Goal: Use online tool/utility

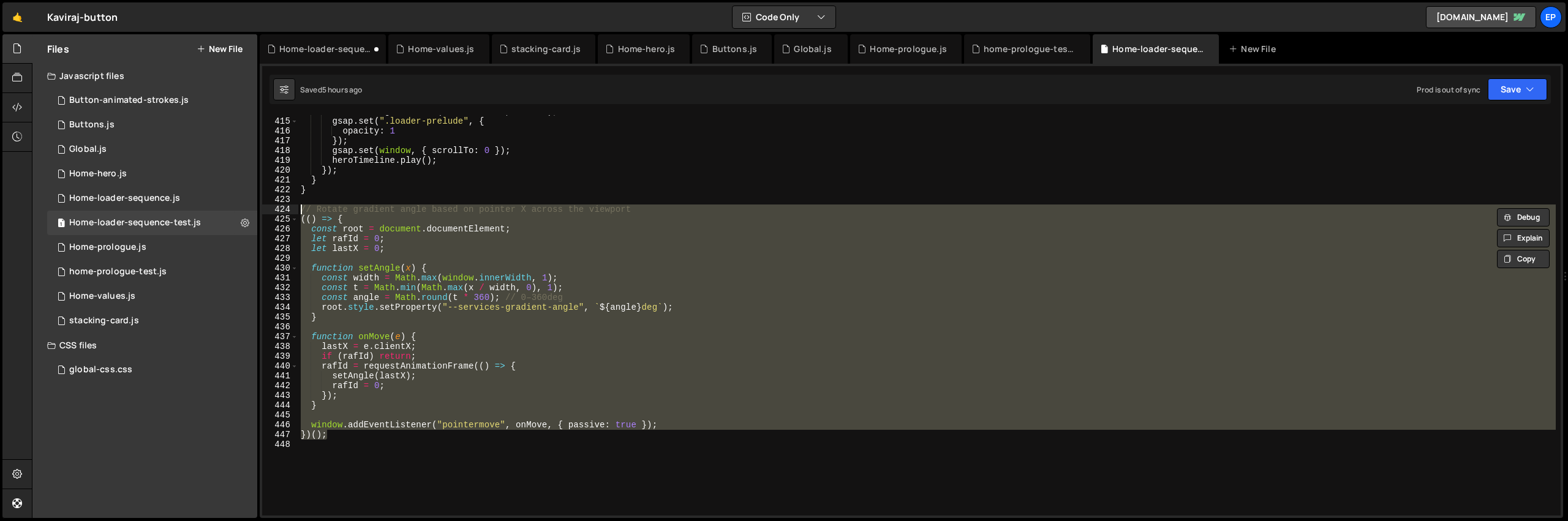
scroll to position [4053, 0]
click at [531, 362] on div "localStorage . setItem ( "hasVisited" , "true" ) ; gsap . set ( ".loader-prelud…" at bounding box center [927, 315] width 1258 height 400
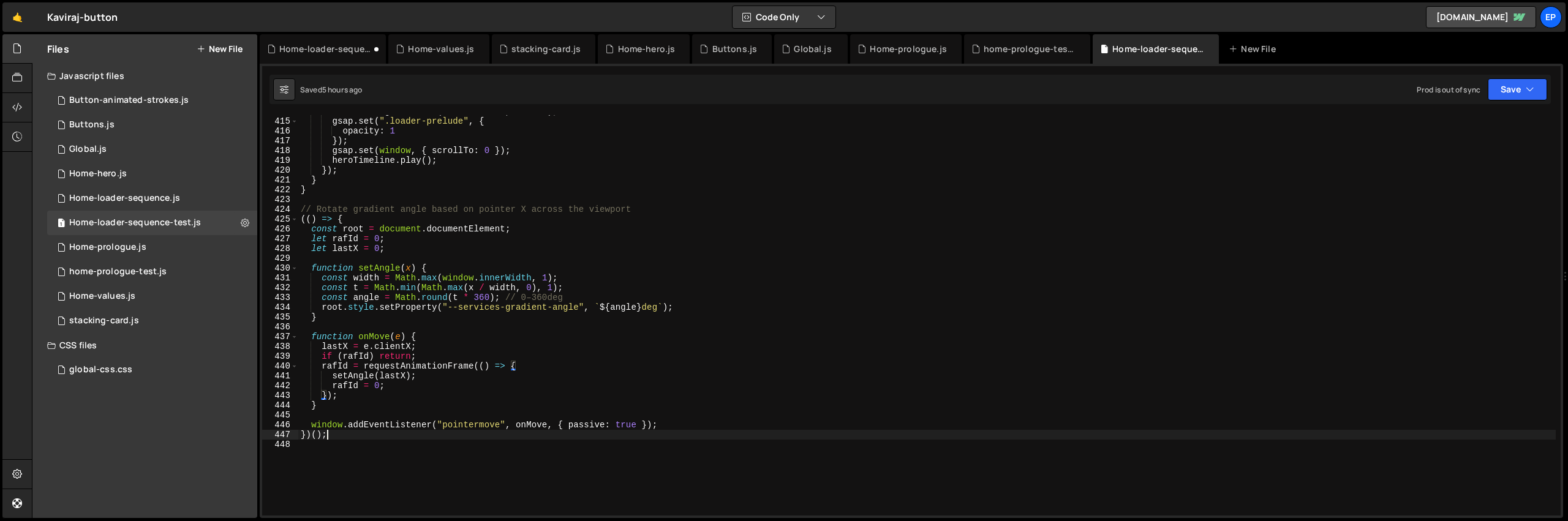
click at [345, 436] on div "localStorage . setItem ( "hasVisited" , "true" ) ; gsap . set ( ".loader-prelud…" at bounding box center [927, 316] width 1258 height 420
click at [508, 356] on div "localStorage . setItem ( "hasVisited" , "true" ) ; gsap . set ( ".loader-prelud…" at bounding box center [927, 316] width 1258 height 420
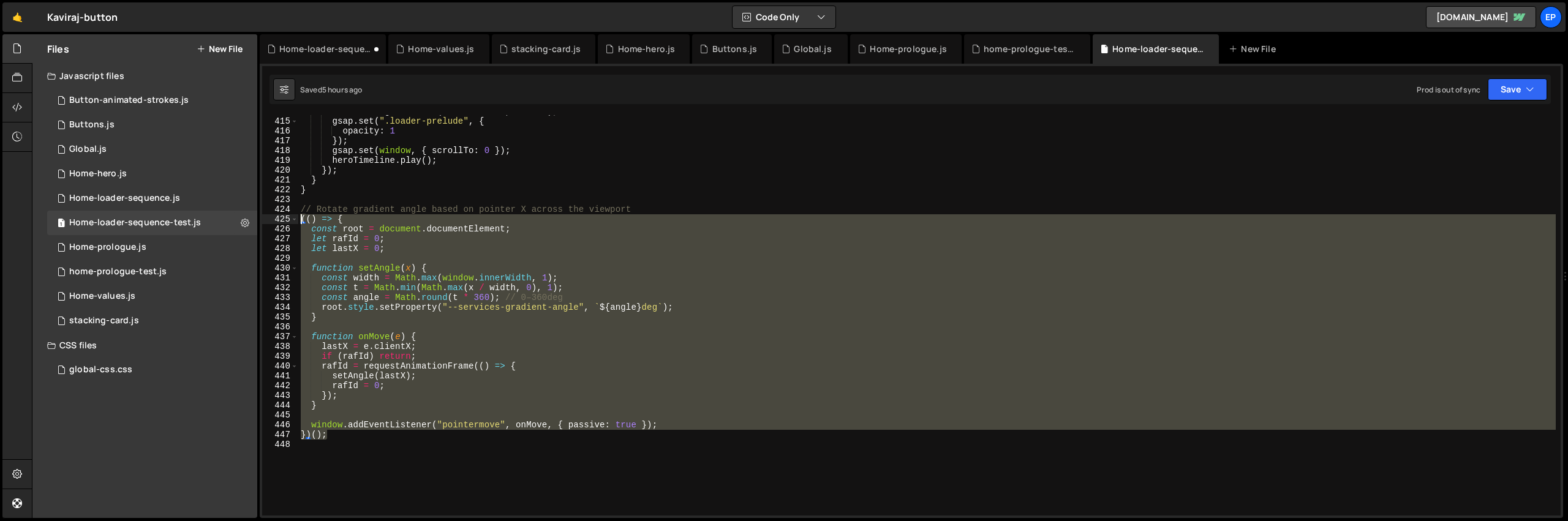
drag, startPoint x: 337, startPoint y: 437, endPoint x: 271, endPoint y: 221, distance: 225.9
click at [271, 221] on div "if ([PERSON_NAME]) return; 414 415 416 417 418 419 420 421 422 423 424 425 426 …" at bounding box center [912, 315] width 1299 height 400
type textarea "(() => { const root = document.documentElement;"
click at [358, 453] on div "localStorage . setItem ( "hasVisited" , "true" ) ; gsap . set ( ".loader-prelud…" at bounding box center [927, 316] width 1258 height 420
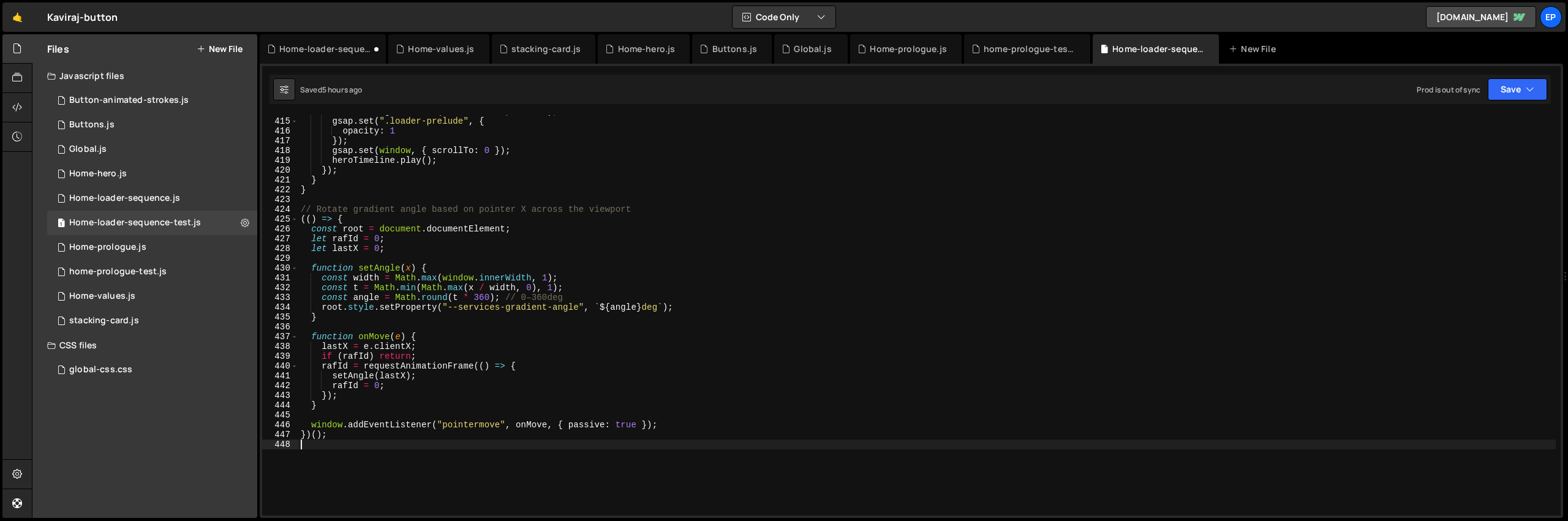
scroll to position [0, 0]
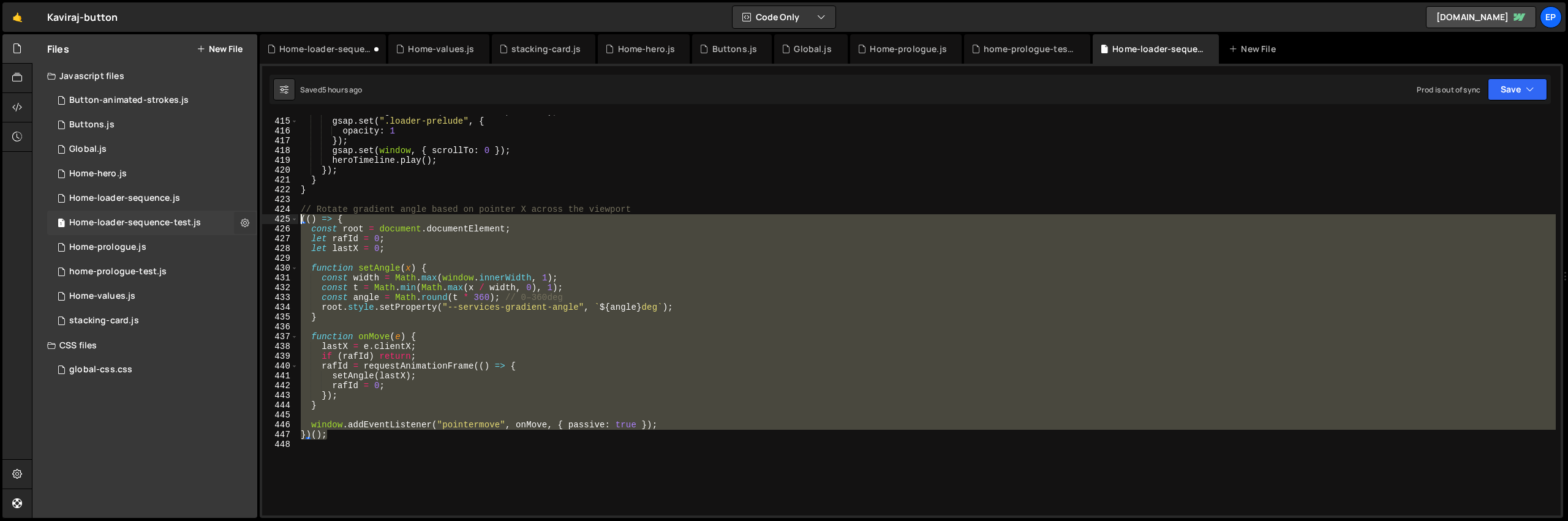
drag, startPoint x: 356, startPoint y: 436, endPoint x: 245, endPoint y: 218, distance: 244.6
click at [245, 218] on div "Files New File Javascript files 1 Button-animated-strokes.js 0 1 Buttons.js 0 1…" at bounding box center [800, 276] width 1537 height 484
type textarea "(() => { const root = document.documentElement;"
paste textarea
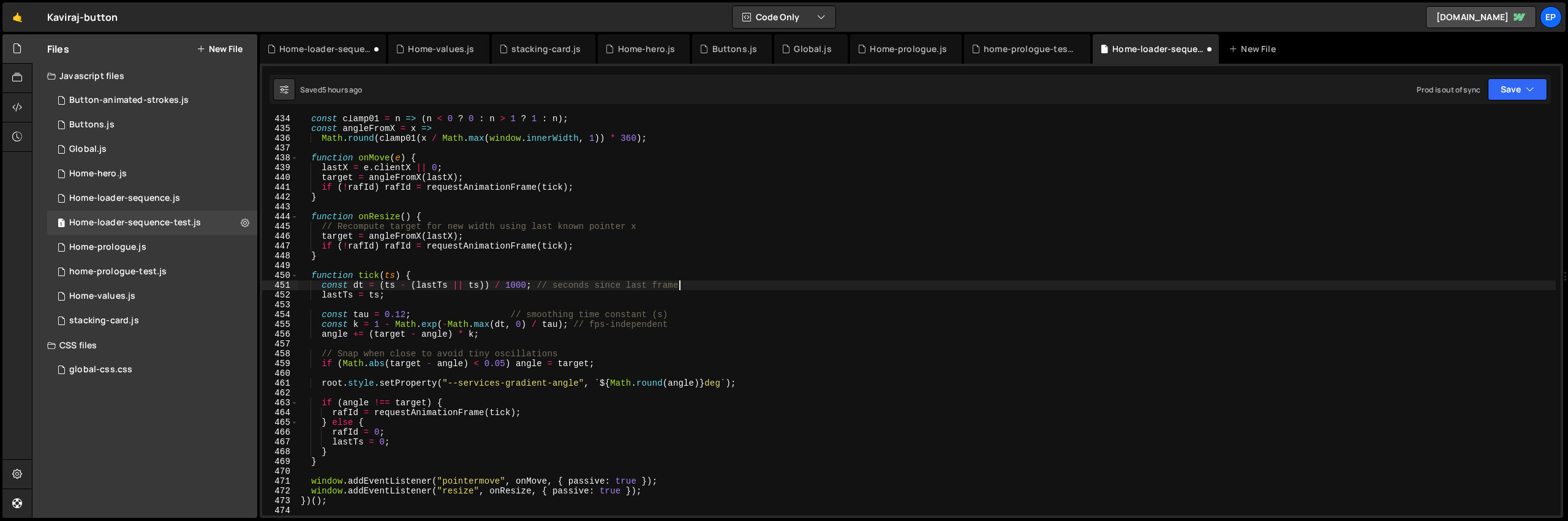
click at [761, 289] on div "const clamp01 = n => ( n < 0 ? 0 : n > 1 ? 1 : n ) ; const angleFromX = x => Ma…" at bounding box center [927, 324] width 1258 height 420
type textarea "const dt = (ts - (lastTs || ts)) / 1000; // seconds since last frame"
click at [709, 346] on div "const clamp01 = n => ( n < 0 ? 0 : n > 1 ? 1 : n ) ; const angleFromX = x => Ma…" at bounding box center [927, 324] width 1258 height 420
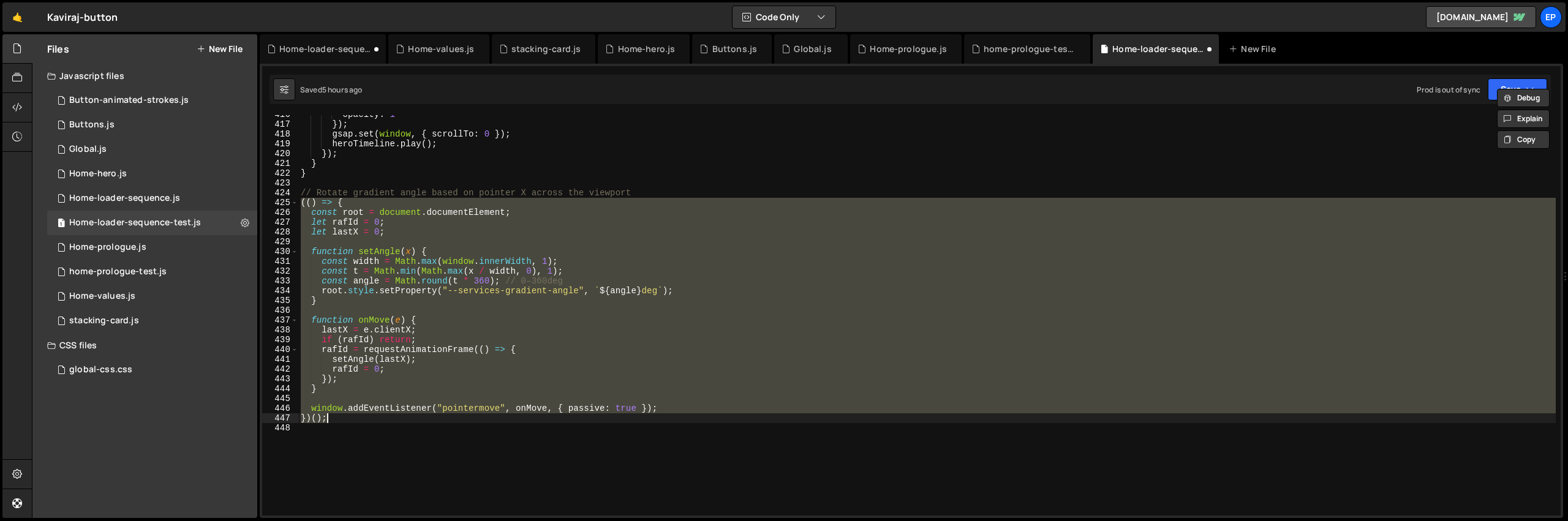
scroll to position [4069, 0]
click at [666, 316] on div "opacity : 1 }) ; gsap . set ( window , { scrollTo : 0 }) ; heroTimeline . play …" at bounding box center [927, 315] width 1258 height 400
type textarea "function onMove(e) {"
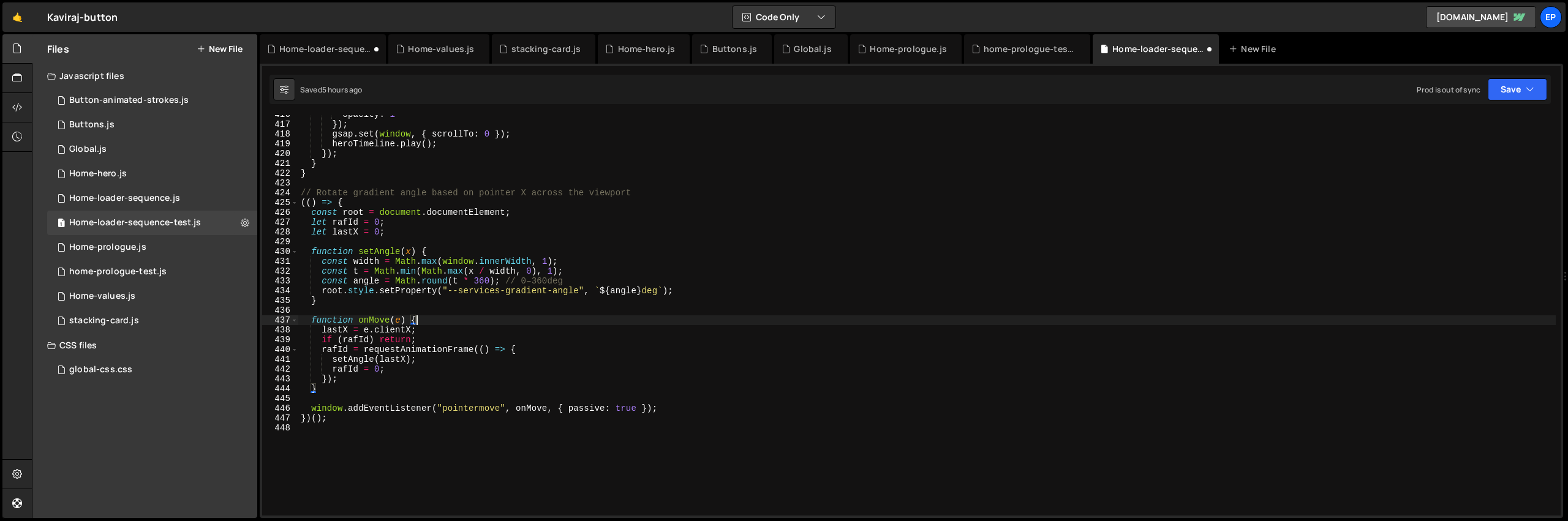
click at [508, 430] on div "opacity : 1 }) ; gsap . set ( window , { scrollTo : 0 }) ; heroTimeline . play …" at bounding box center [927, 319] width 1258 height 420
click at [538, 338] on div "opacity : 1 }) ; gsap . set ( window , { scrollTo : 0 }) ; heroTimeline . play …" at bounding box center [927, 319] width 1258 height 420
type textarea "if ([PERSON_NAME]) return;"
click at [402, 461] on div "opacity : 1 }) ; gsap . set ( window , { scrollTo : 0 }) ; heroTimeline . play …" at bounding box center [927, 319] width 1258 height 420
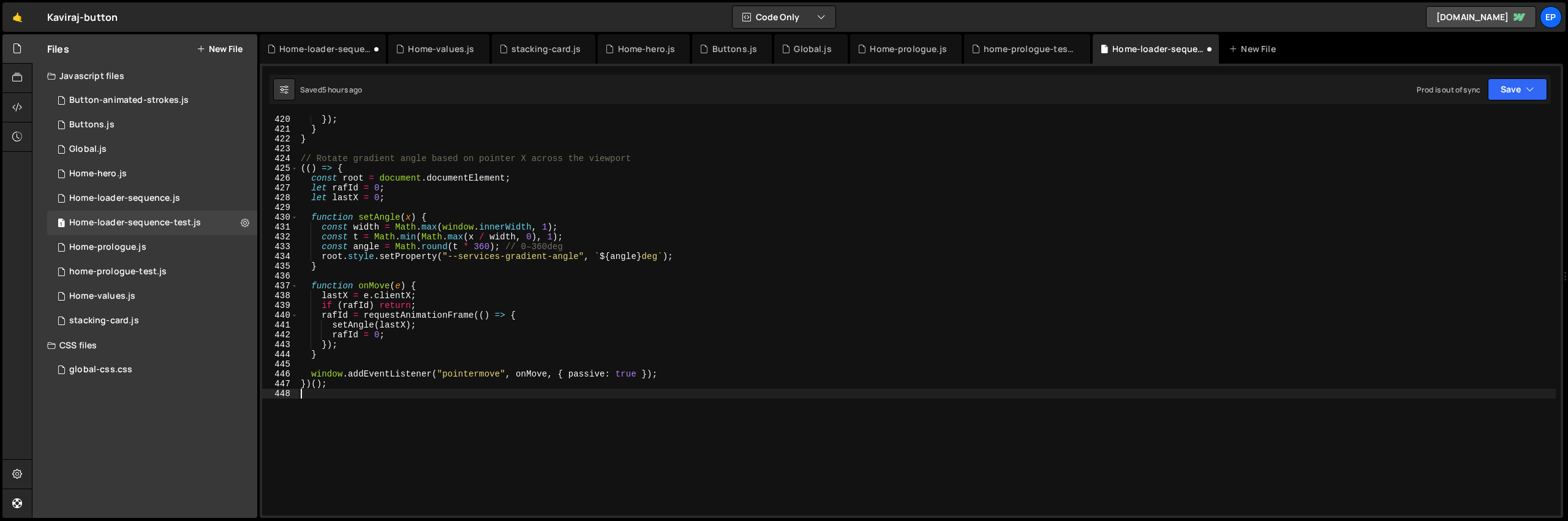
scroll to position [4104, 0]
click at [492, 443] on div "}) ; } } // Rotate gradient angle based on pointer X across the viewport (( ) =…" at bounding box center [927, 324] width 1258 height 420
click at [492, 436] on div "}) ; } } // Rotate gradient angle based on pointer X across the viewport (( ) =…" at bounding box center [927, 324] width 1258 height 420
click at [1528, 92] on icon "button" at bounding box center [1531, 89] width 9 height 12
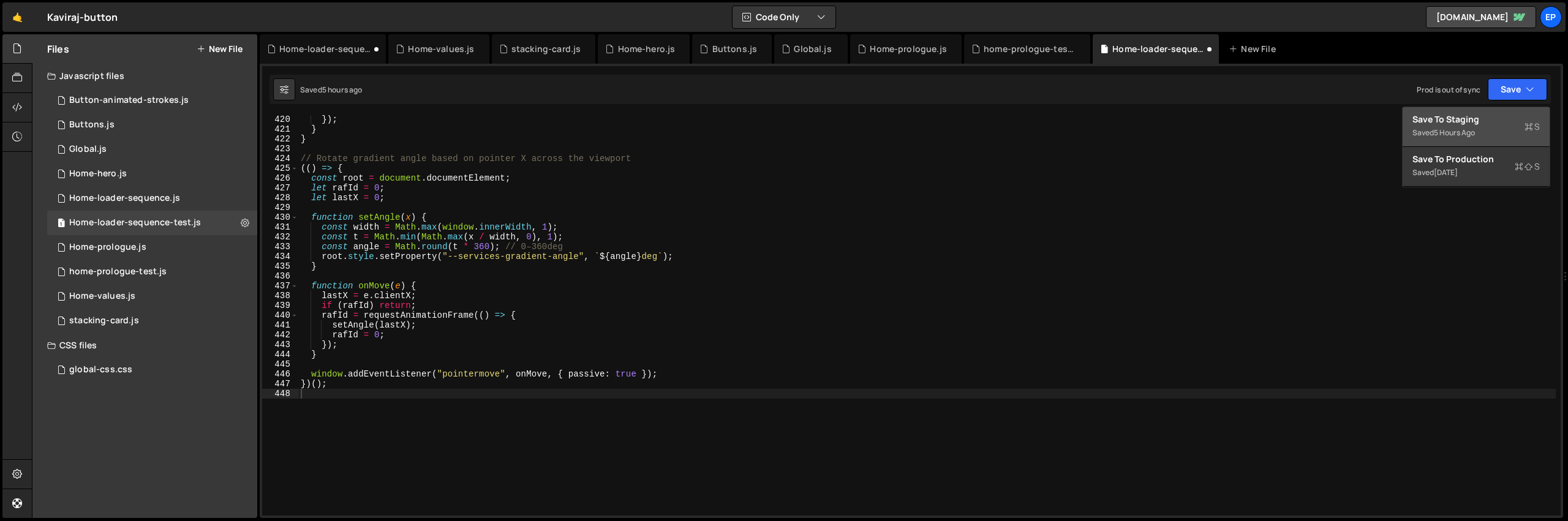
click at [1499, 126] on div "Saved 5 hours ago" at bounding box center [1477, 133] width 127 height 15
